Goal: Check status: Check status

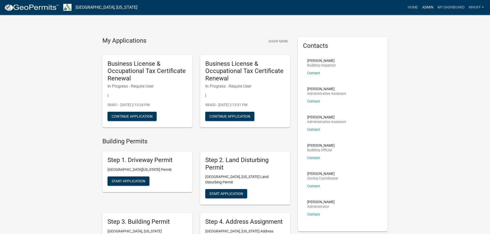
click at [426, 7] on link "Admin" at bounding box center [427, 8] width 15 height 10
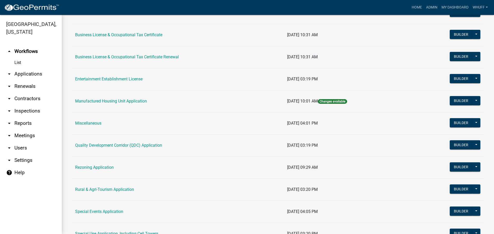
scroll to position [51, 0]
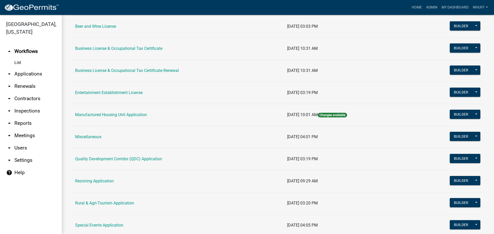
click at [25, 68] on link "arrow_drop_down Applications" at bounding box center [31, 74] width 62 height 12
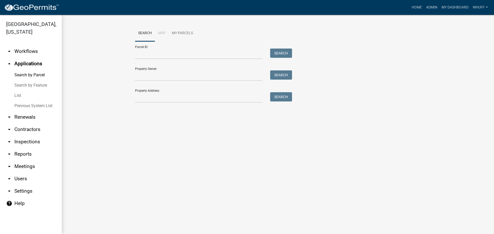
click at [163, 48] on div "Parcel ID: Search" at bounding box center [212, 50] width 154 height 18
click at [163, 50] on input "Parcel ID:" at bounding box center [198, 54] width 127 height 11
paste input "0371 000017"
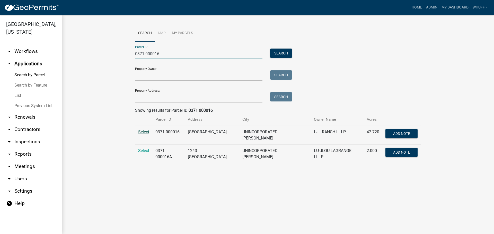
type input "0371 000016"
click at [145, 131] on span "Select" at bounding box center [143, 132] width 11 height 5
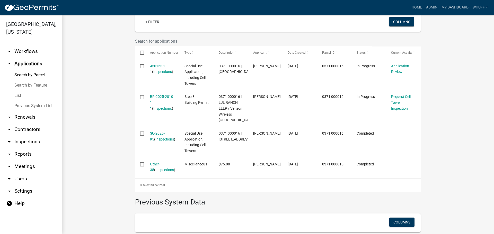
scroll to position [155, 0]
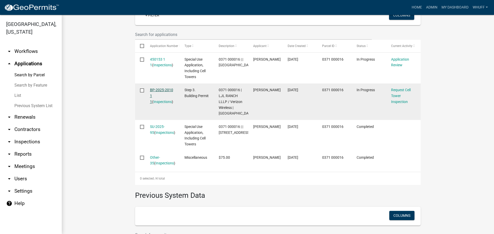
click at [162, 90] on link "BP-2025-2010 1 1" at bounding box center [161, 96] width 23 height 16
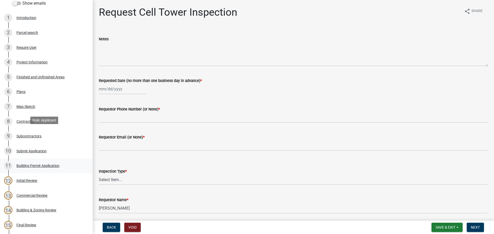
scroll to position [77, 0]
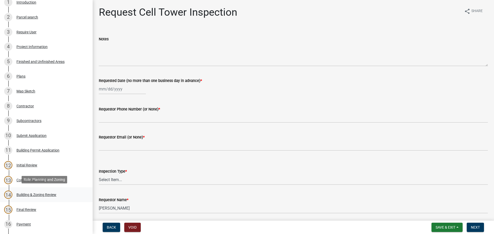
click at [43, 189] on link "14 Building & Zoning Review" at bounding box center [46, 194] width 93 height 15
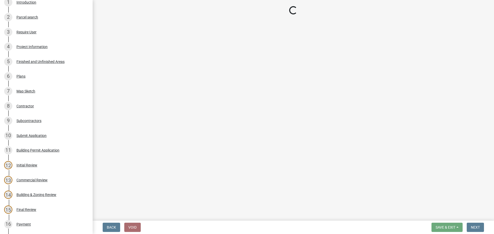
select select "ec505496-d33f-4aef-bd44-cae1c99a7413"
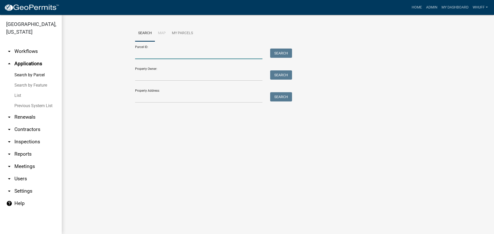
click at [206, 53] on input "Parcel ID:" at bounding box center [198, 54] width 127 height 11
paste input "0371 000017"
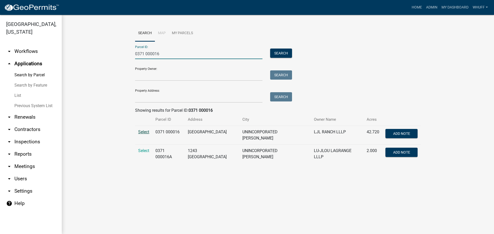
type input "0371 000016"
click at [142, 133] on span "Select" at bounding box center [143, 132] width 11 height 5
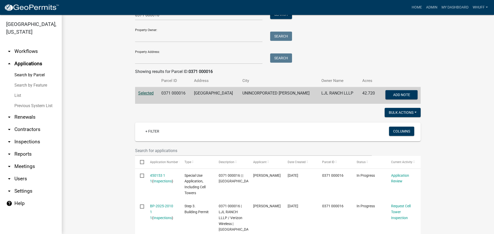
scroll to position [51, 0]
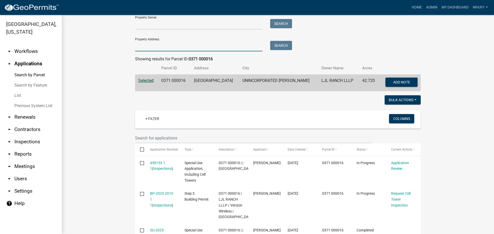
click at [172, 50] on input "Property Address:" at bounding box center [198, 46] width 127 height 11
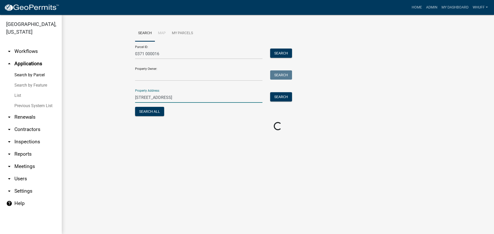
scroll to position [0, 0]
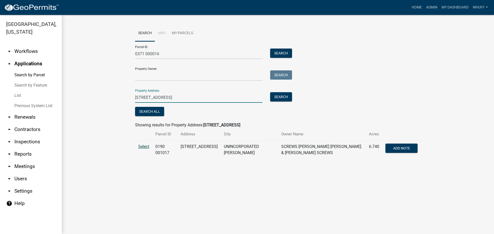
type input "150 Belmont Farm"
click at [144, 147] on span "Select" at bounding box center [143, 146] width 11 height 5
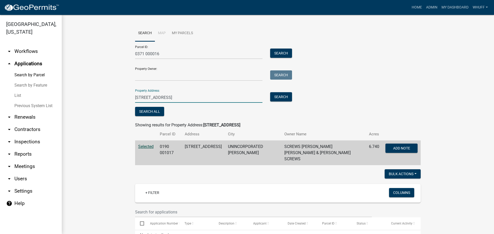
click at [0, 96] on div "Troup County, Georgia arrow_drop_down Workflows List arrow_drop_up Applications…" at bounding box center [247, 124] width 494 height 219
drag, startPoint x: 167, startPoint y: 53, endPoint x: 0, endPoint y: 52, distance: 166.6
click at [0, 52] on div "Troup County, Georgia arrow_drop_down Workflows List arrow_drop_up Applications…" at bounding box center [247, 124] width 494 height 219
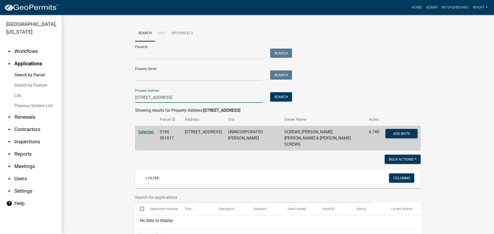
drag, startPoint x: 179, startPoint y: 101, endPoint x: 0, endPoint y: 101, distance: 179.0
click at [0, 101] on div "Troup County, Georgia arrow_drop_down Workflows List arrow_drop_up Applications…" at bounding box center [247, 124] width 494 height 219
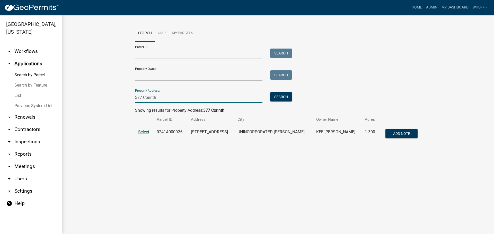
type input "377 Corinth"
click at [149, 130] on span "Select" at bounding box center [143, 132] width 11 height 5
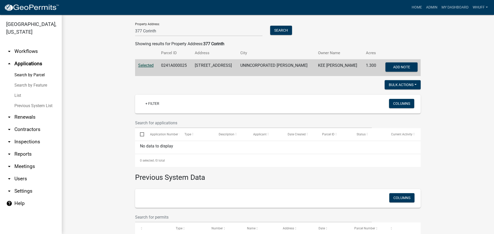
scroll to position [1, 0]
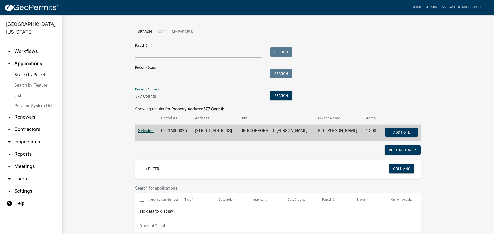
drag, startPoint x: 188, startPoint y: 95, endPoint x: 81, endPoint y: 94, distance: 107.0
click at [81, 94] on wm-workflow-application-search-view "Search Map My Parcels Parcel ID: Search Property Owner: Search Property Address…" at bounding box center [277, 175] width 411 height 303
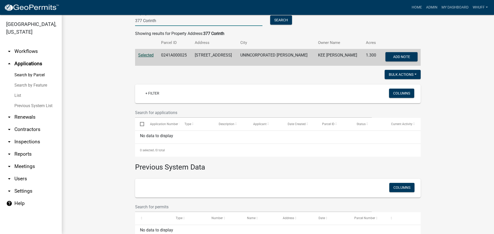
scroll to position [78, 0]
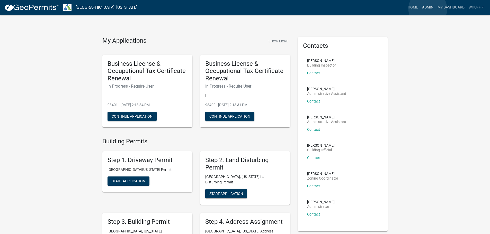
click at [428, 9] on link "Admin" at bounding box center [427, 8] width 15 height 10
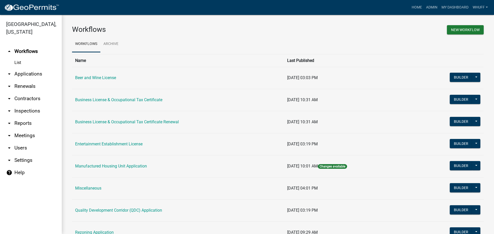
scroll to position [26, 0]
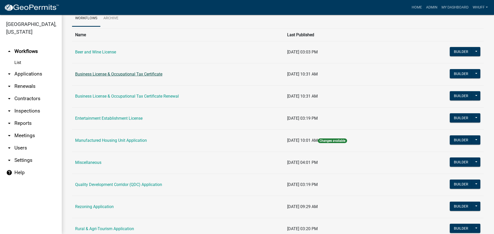
click at [151, 73] on link "Business License & Occupational Tax Certificate" at bounding box center [118, 74] width 87 height 5
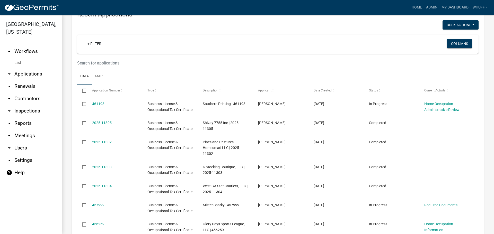
scroll to position [135, 0]
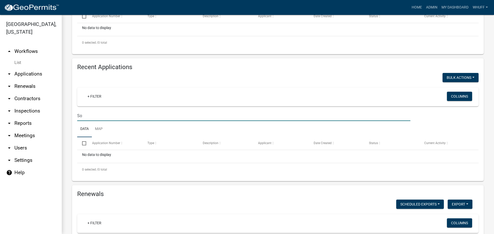
type input "S"
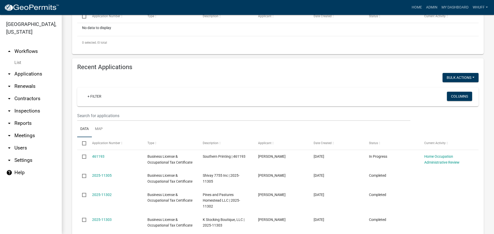
click at [26, 45] on link "arrow_drop_up Workflows" at bounding box center [31, 51] width 62 height 12
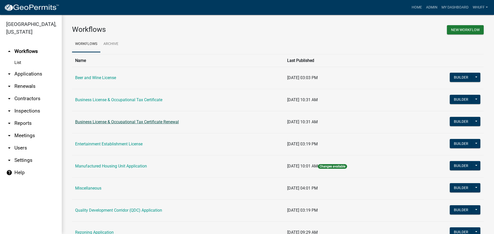
click at [153, 122] on link "Business License & Occupational Tax Certificate Renewal" at bounding box center [127, 122] width 104 height 5
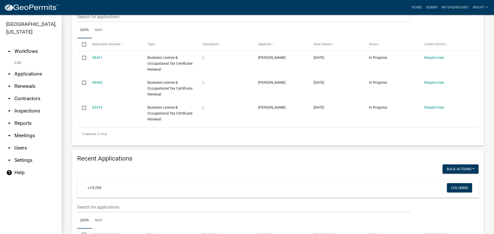
scroll to position [154, 0]
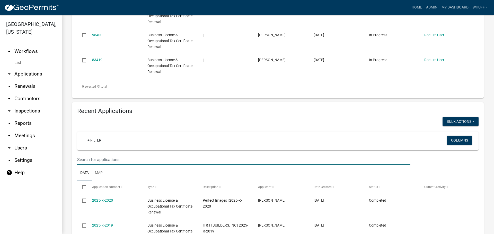
type input "Southeastern Metal"
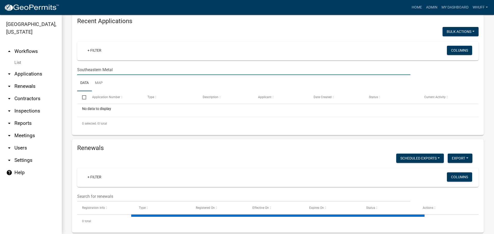
scroll to position [253, 0]
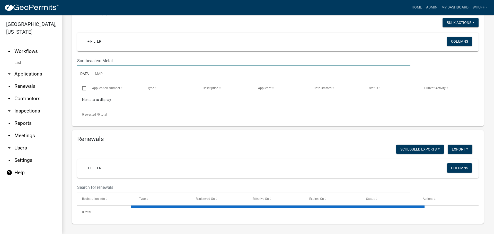
drag, startPoint x: 124, startPoint y: 59, endPoint x: 18, endPoint y: 59, distance: 106.5
click at [18, 59] on div "Troup County, Georgia arrow_drop_up Workflows List arrow_drop_down Applications…" at bounding box center [247, 124] width 494 height 219
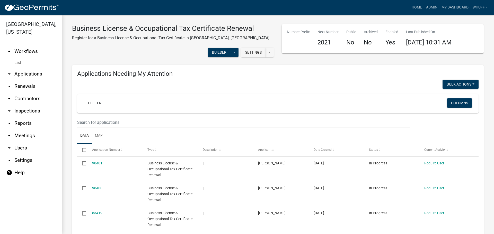
scroll to position [0, 0]
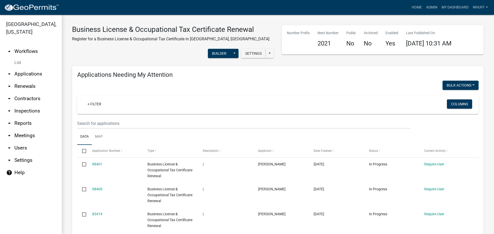
click at [227, 83] on div at bounding box center [175, 86] width 204 height 11
